Goal: Information Seeking & Learning: Learn about a topic

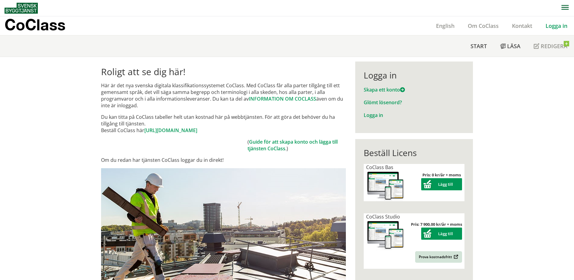
click at [555, 25] on link "Logga in" at bounding box center [556, 25] width 35 height 7
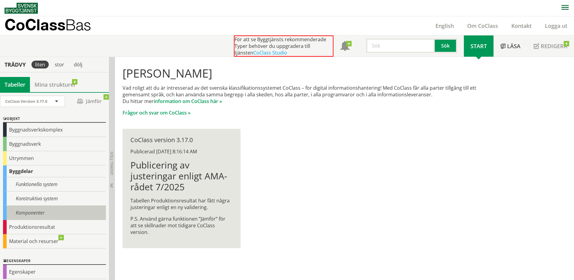
click at [49, 209] on div "Komponenter" at bounding box center [54, 213] width 103 height 14
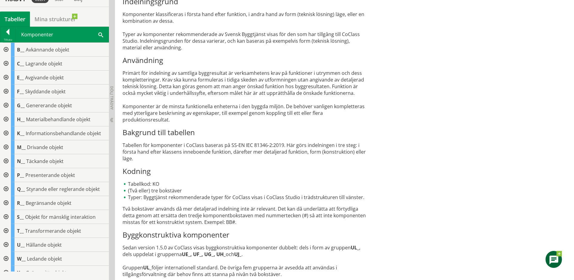
scroll to position [239, 0]
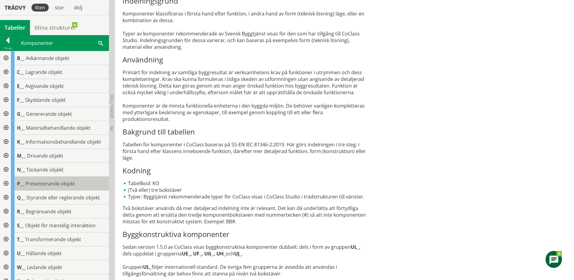
click at [31, 186] on span "Presenterande objekt" at bounding box center [50, 183] width 50 height 7
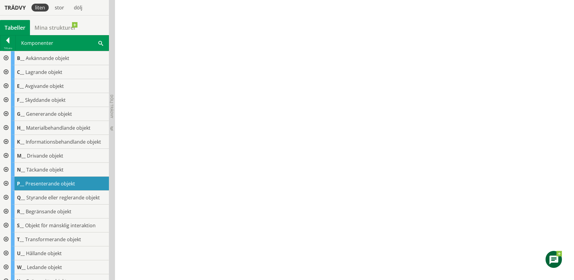
click at [8, 182] on div at bounding box center [5, 183] width 11 height 14
click at [12, 196] on div at bounding box center [10, 197] width 11 height 14
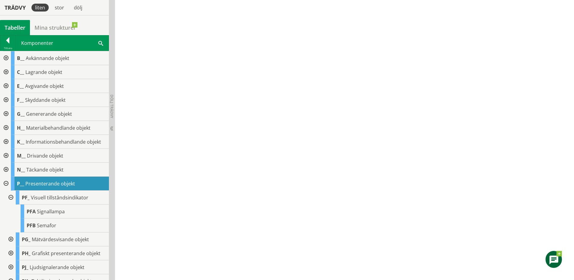
click at [6, 184] on div at bounding box center [5, 183] width 11 height 14
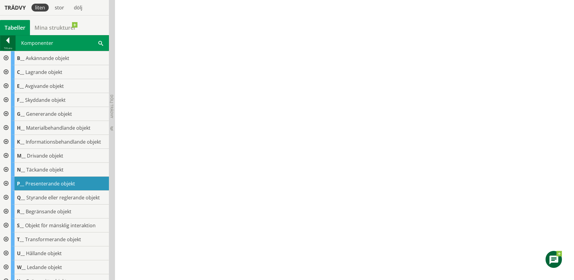
click at [10, 40] on div at bounding box center [7, 41] width 15 height 8
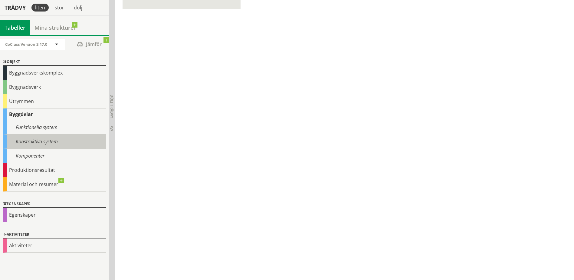
click at [40, 140] on div "Konstruktiva system" at bounding box center [54, 141] width 103 height 14
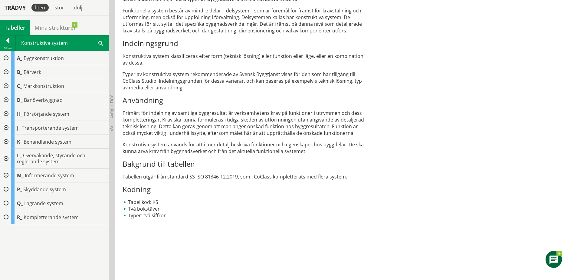
click at [5, 188] on div at bounding box center [5, 189] width 11 height 14
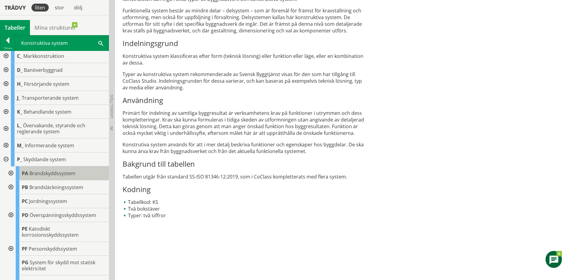
scroll to position [30, 0]
click at [11, 247] on div at bounding box center [10, 248] width 11 height 14
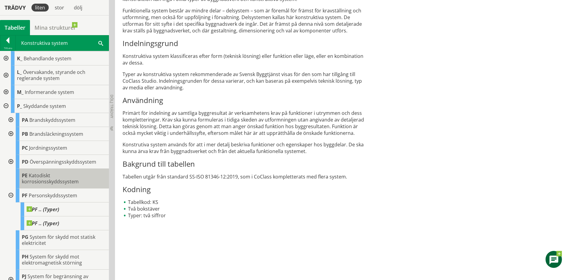
scroll to position [91, 0]
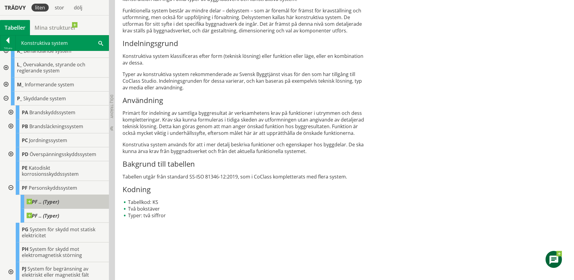
click at [59, 199] on span at bounding box center [59, 199] width 0 height 0
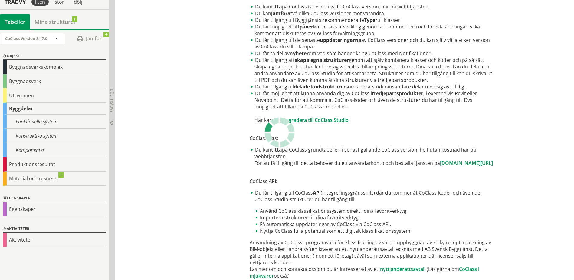
scroll to position [291, 0]
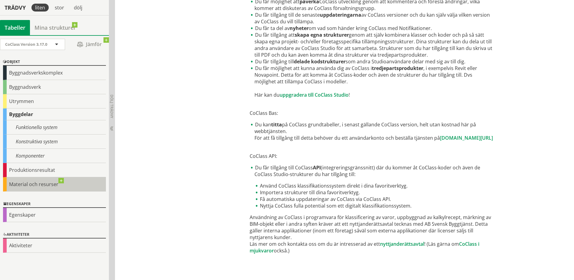
click at [23, 183] on div "Material och resurser" at bounding box center [54, 184] width 103 height 14
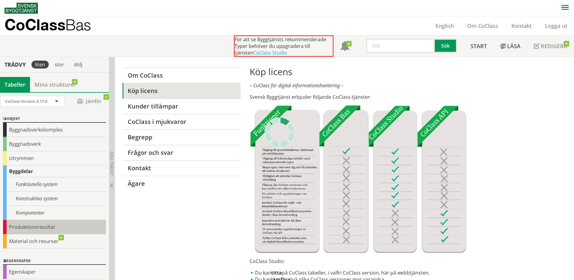
scroll to position [57, 0]
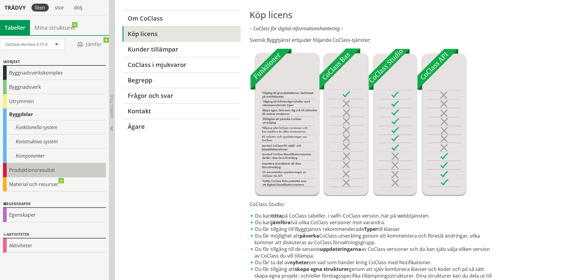
click at [28, 172] on div "Produktionsresultat" at bounding box center [54, 170] width 103 height 14
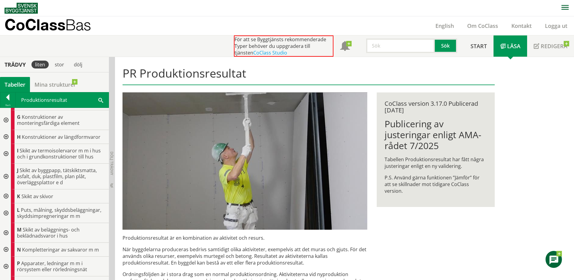
click at [26, 23] on p "CoClass Bas" at bounding box center [48, 24] width 87 height 7
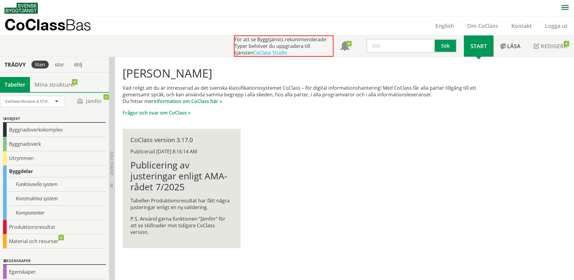
click at [24, 22] on p "CoClass Bas" at bounding box center [48, 24] width 87 height 7
click at [28, 21] on p "CoClass Bas" at bounding box center [48, 24] width 87 height 7
click at [253, 52] on link "CoClass Studio" at bounding box center [270, 52] width 34 height 7
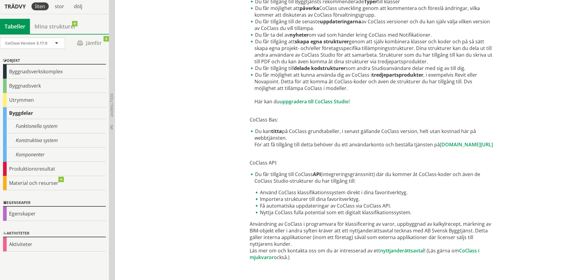
scroll to position [291, 0]
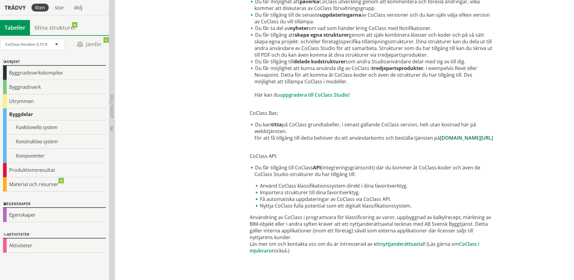
click at [440, 141] on link "[DOMAIN_NAME][URL]" at bounding box center [466, 137] width 53 height 7
